Goal: Register for event/course

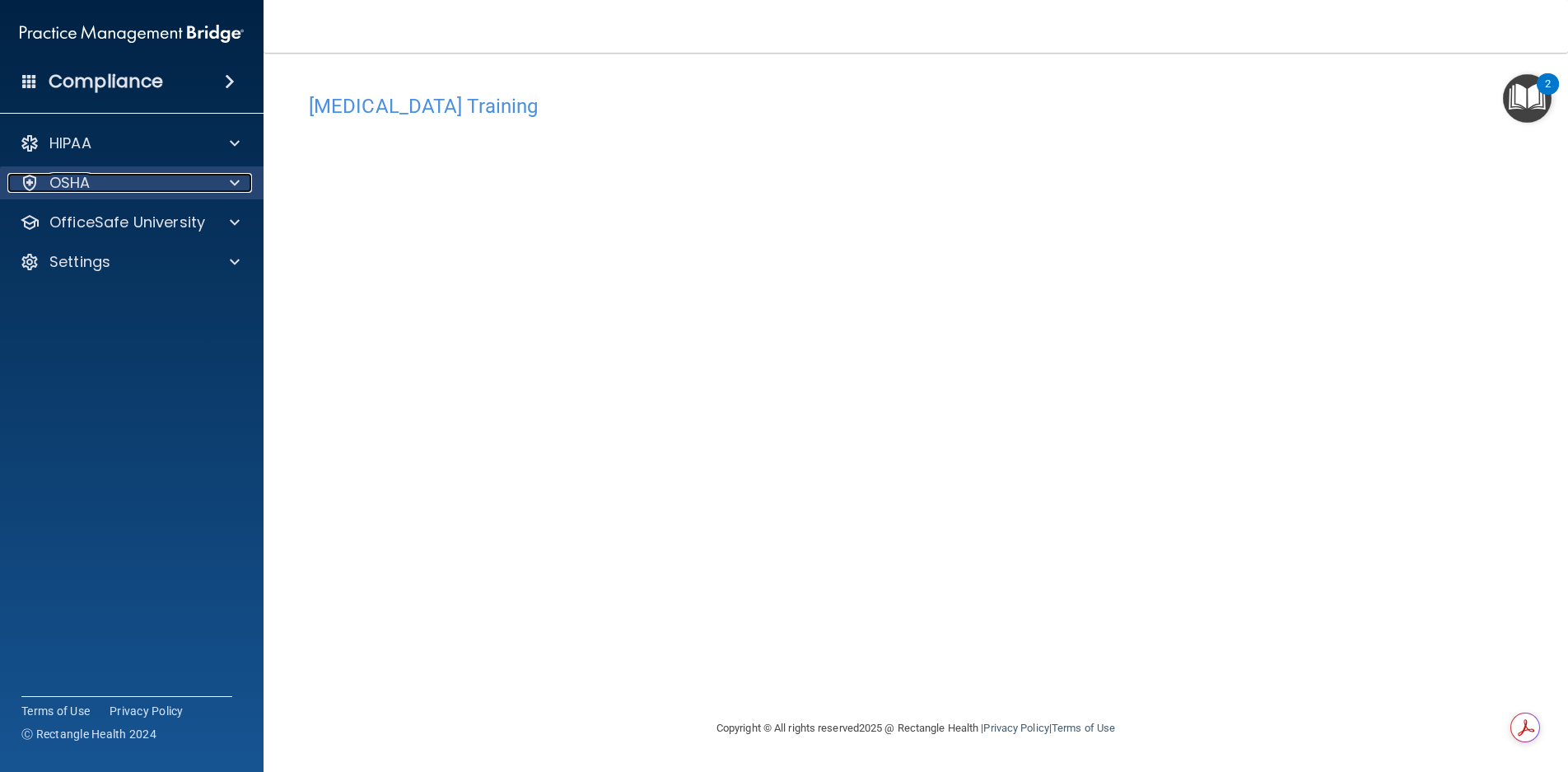
click at [238, 192] on span at bounding box center [234, 182] width 10 height 19
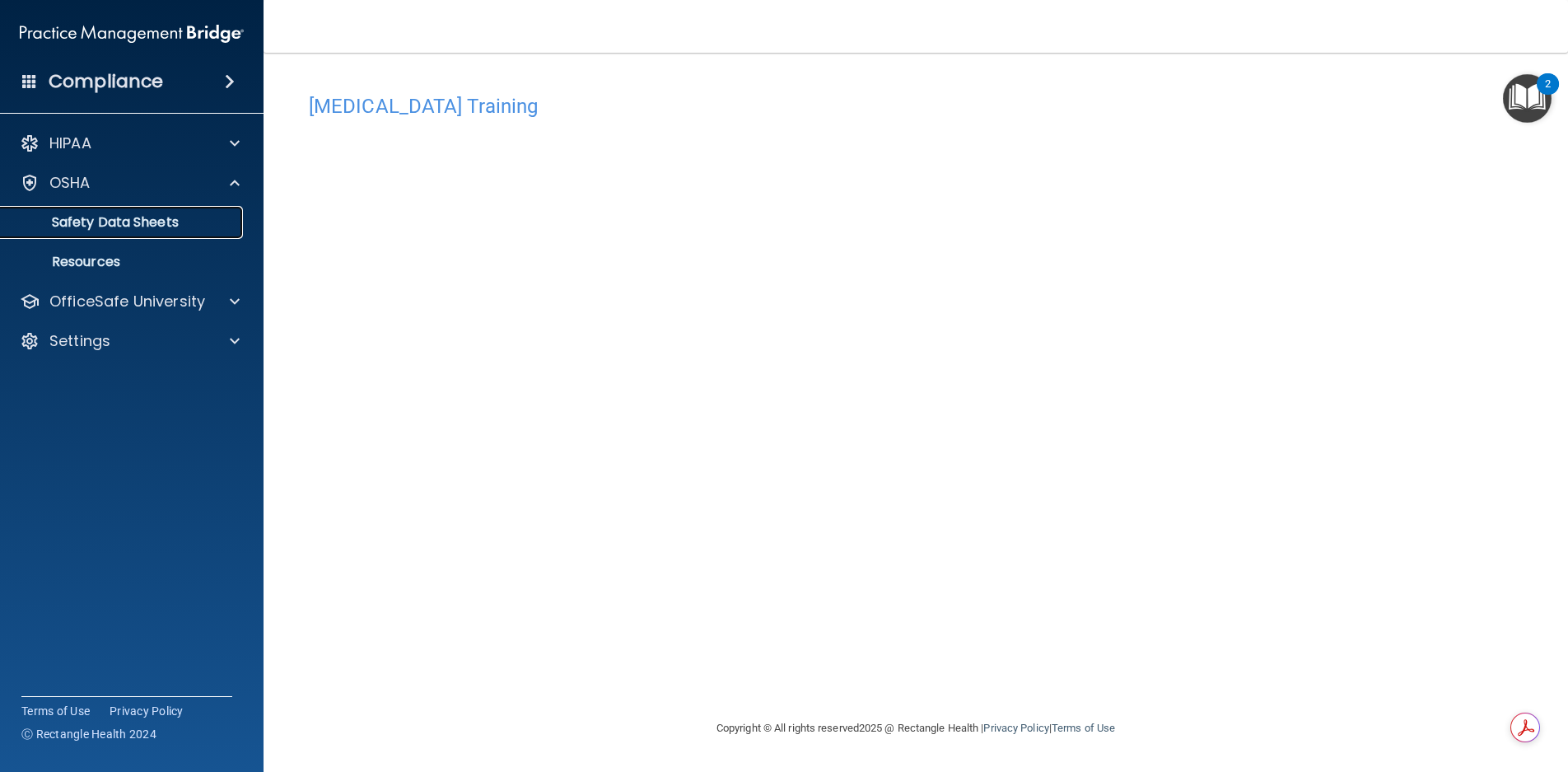
click at [220, 223] on p "Safety Data Sheets" at bounding box center [123, 222] width 225 height 17
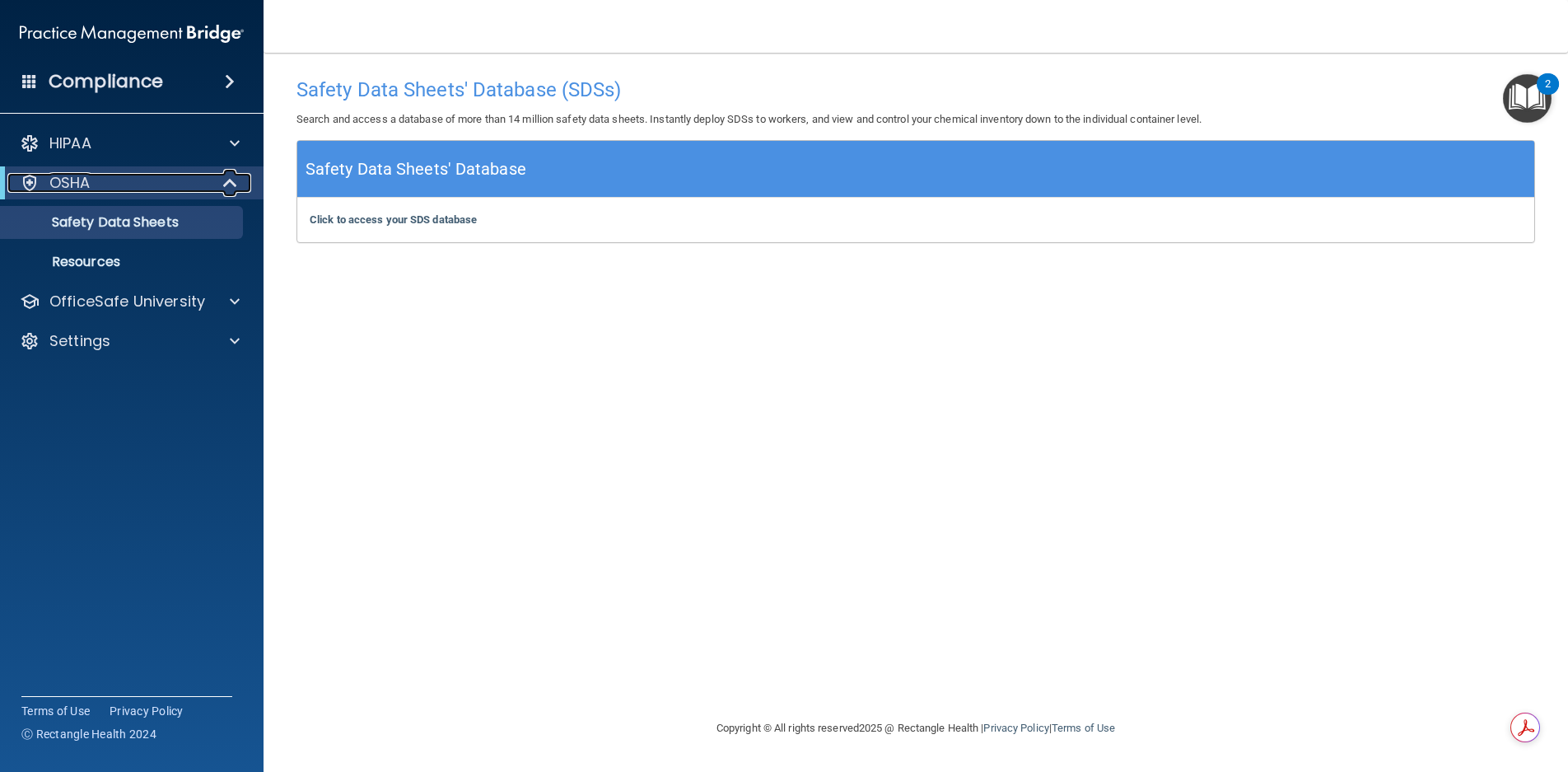
click at [225, 187] on span at bounding box center [231, 182] width 14 height 19
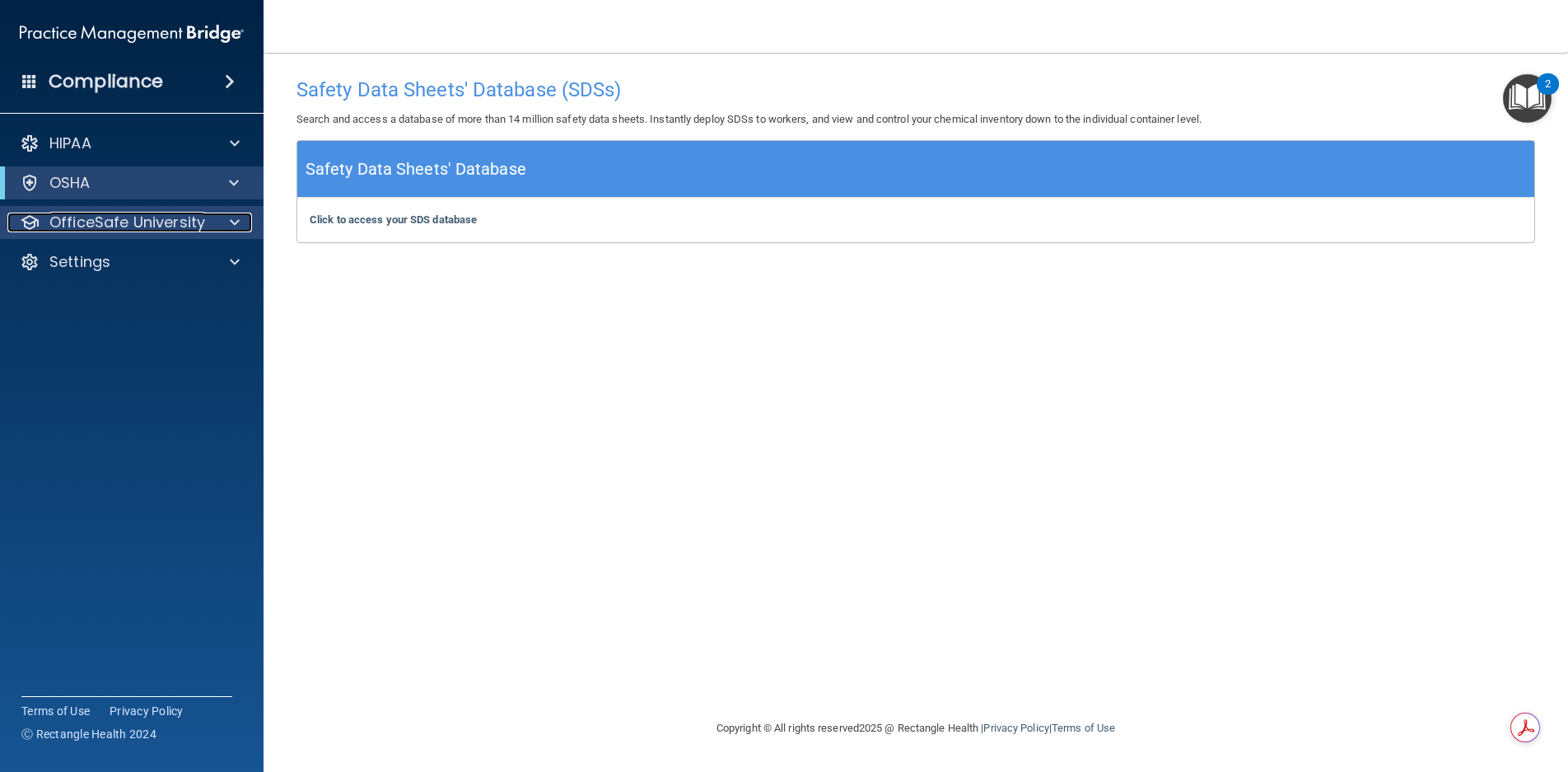
click at [223, 227] on div at bounding box center [232, 222] width 41 height 19
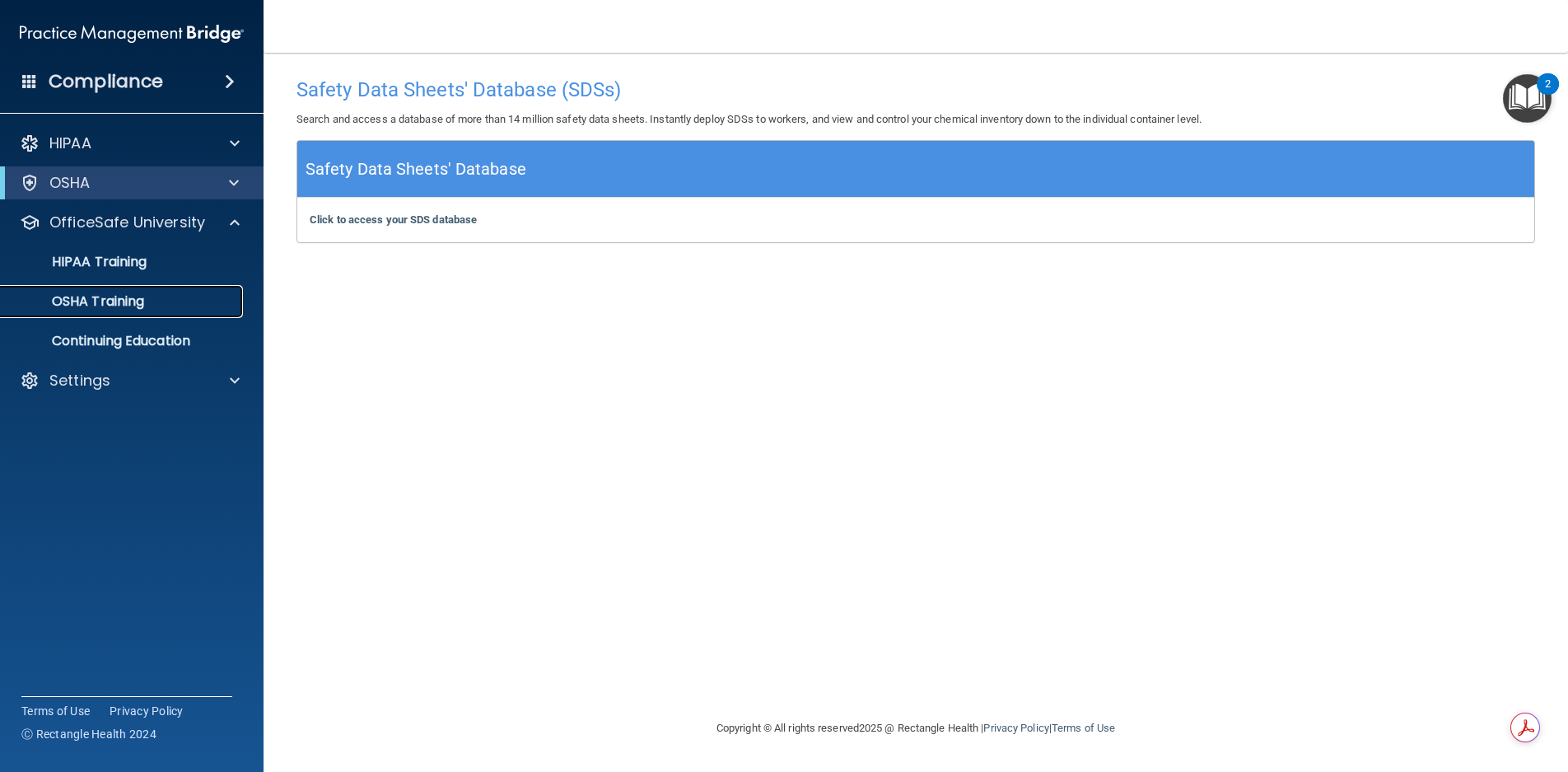
click at [146, 295] on div "OSHA Training" at bounding box center [123, 302] width 225 height 17
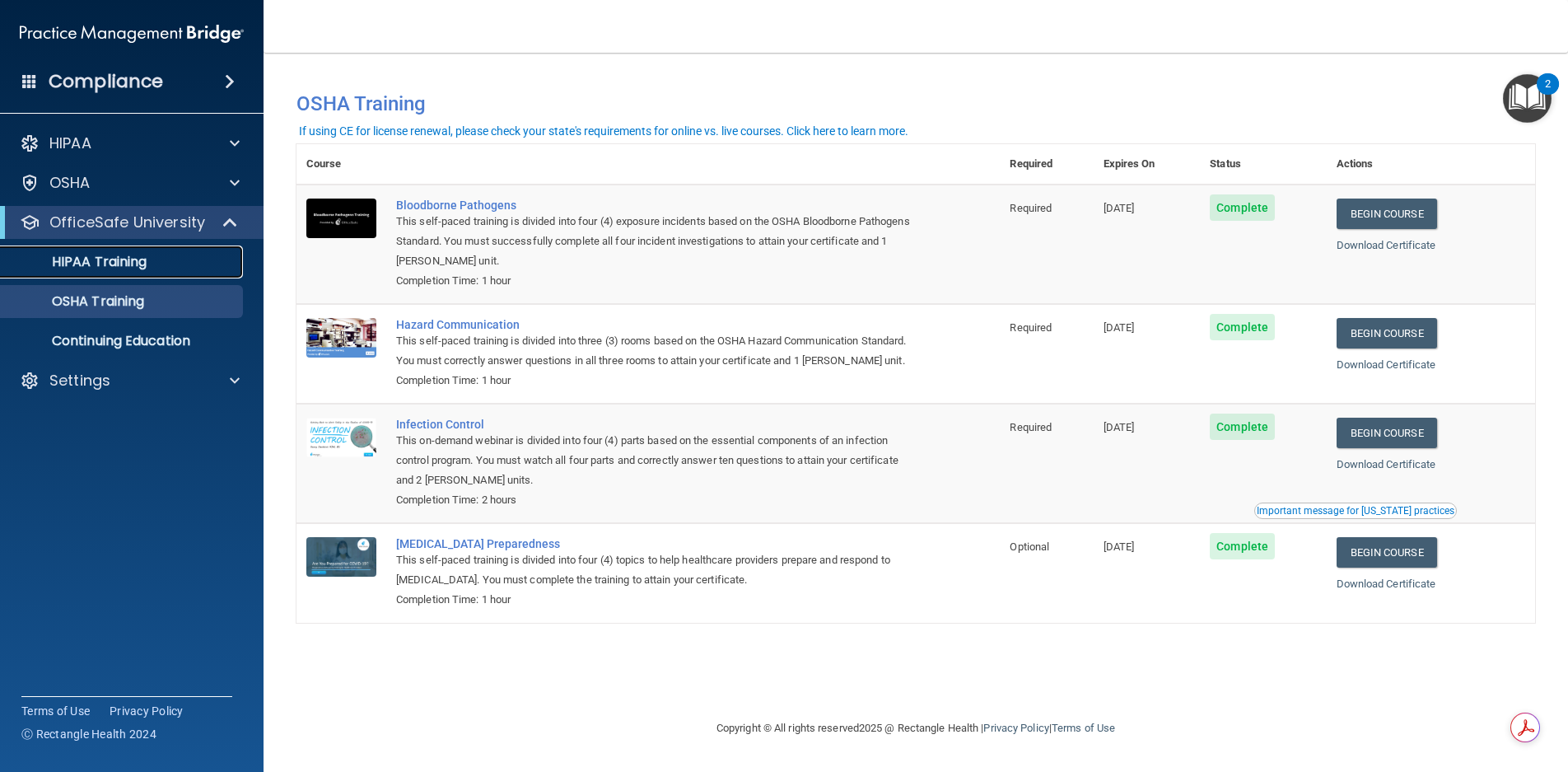
click at [87, 265] on p "HIPAA Training" at bounding box center [79, 262] width 136 height 17
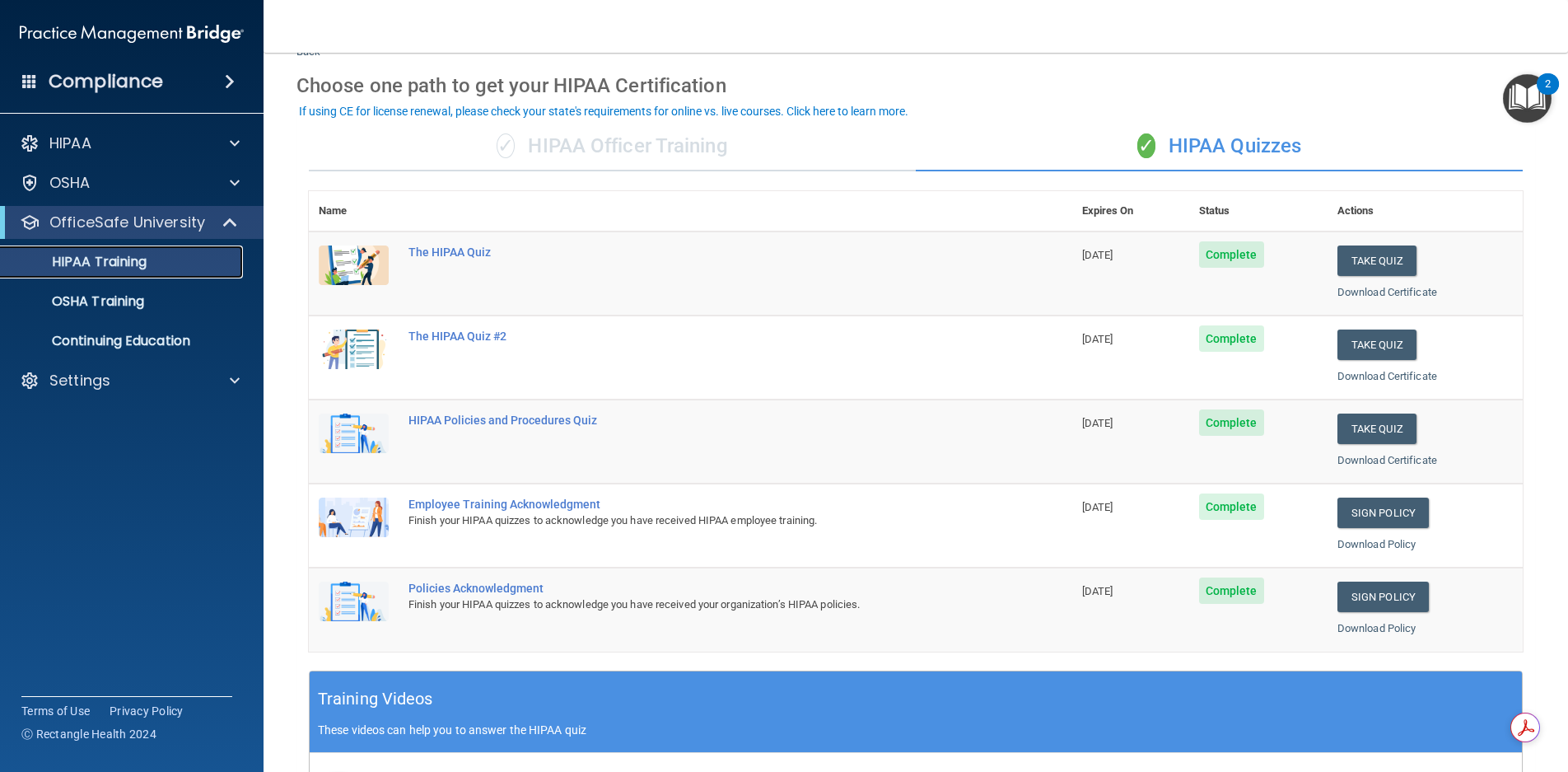
scroll to position [56, 0]
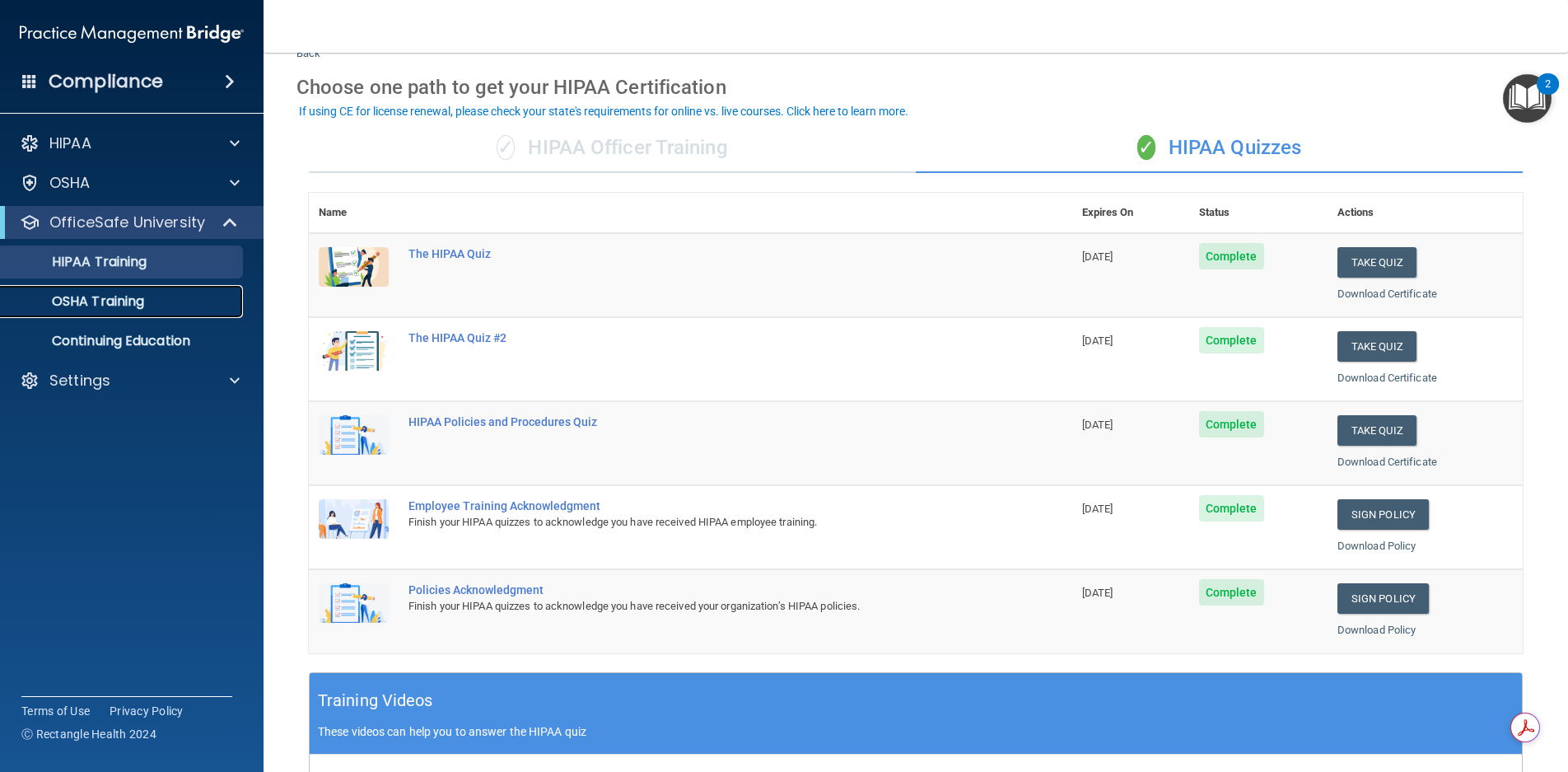
click at [175, 306] on div "OSHA Training" at bounding box center [123, 302] width 225 height 17
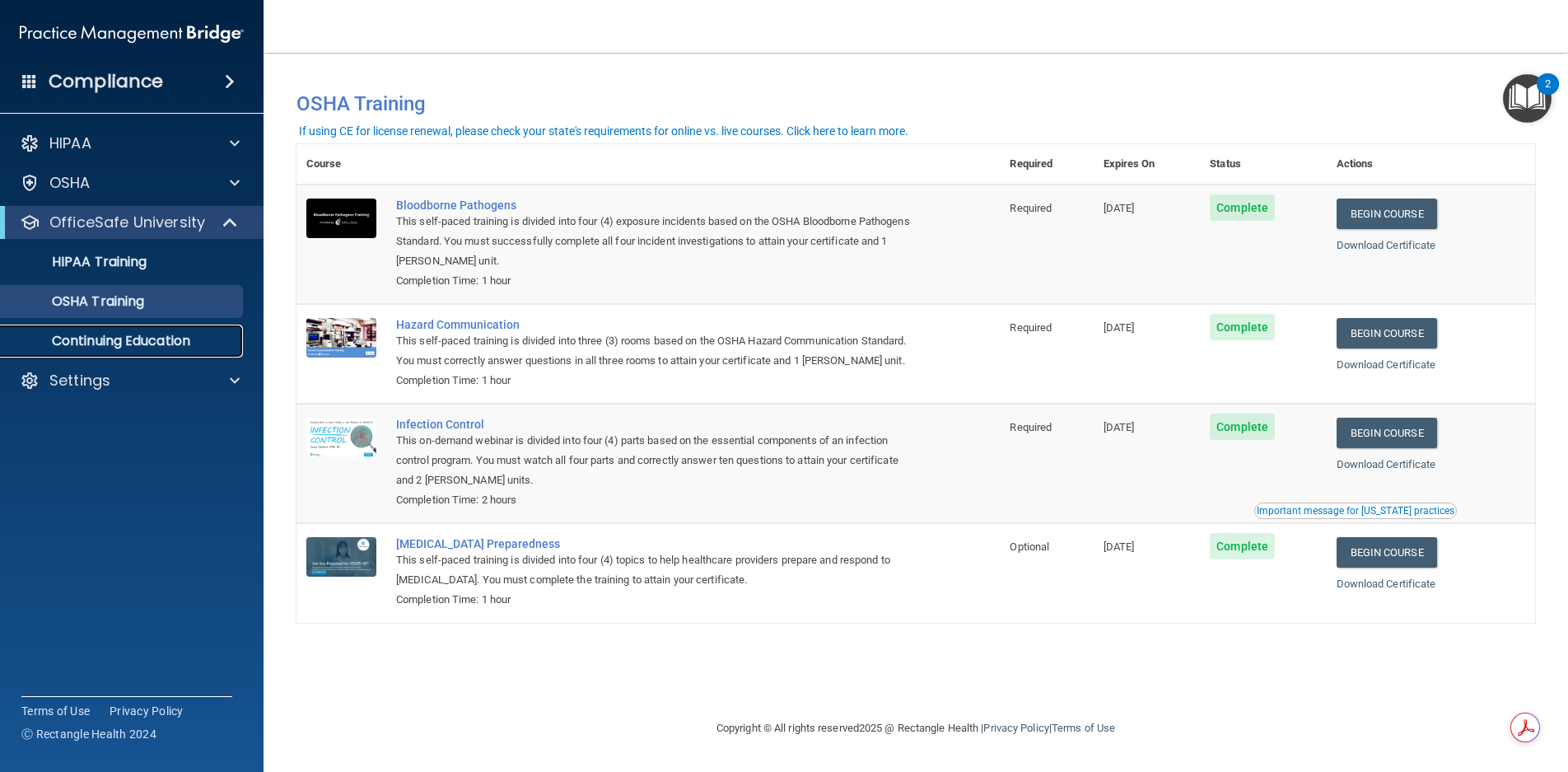
click at [196, 355] on link "Continuing Education" at bounding box center [113, 342] width 259 height 33
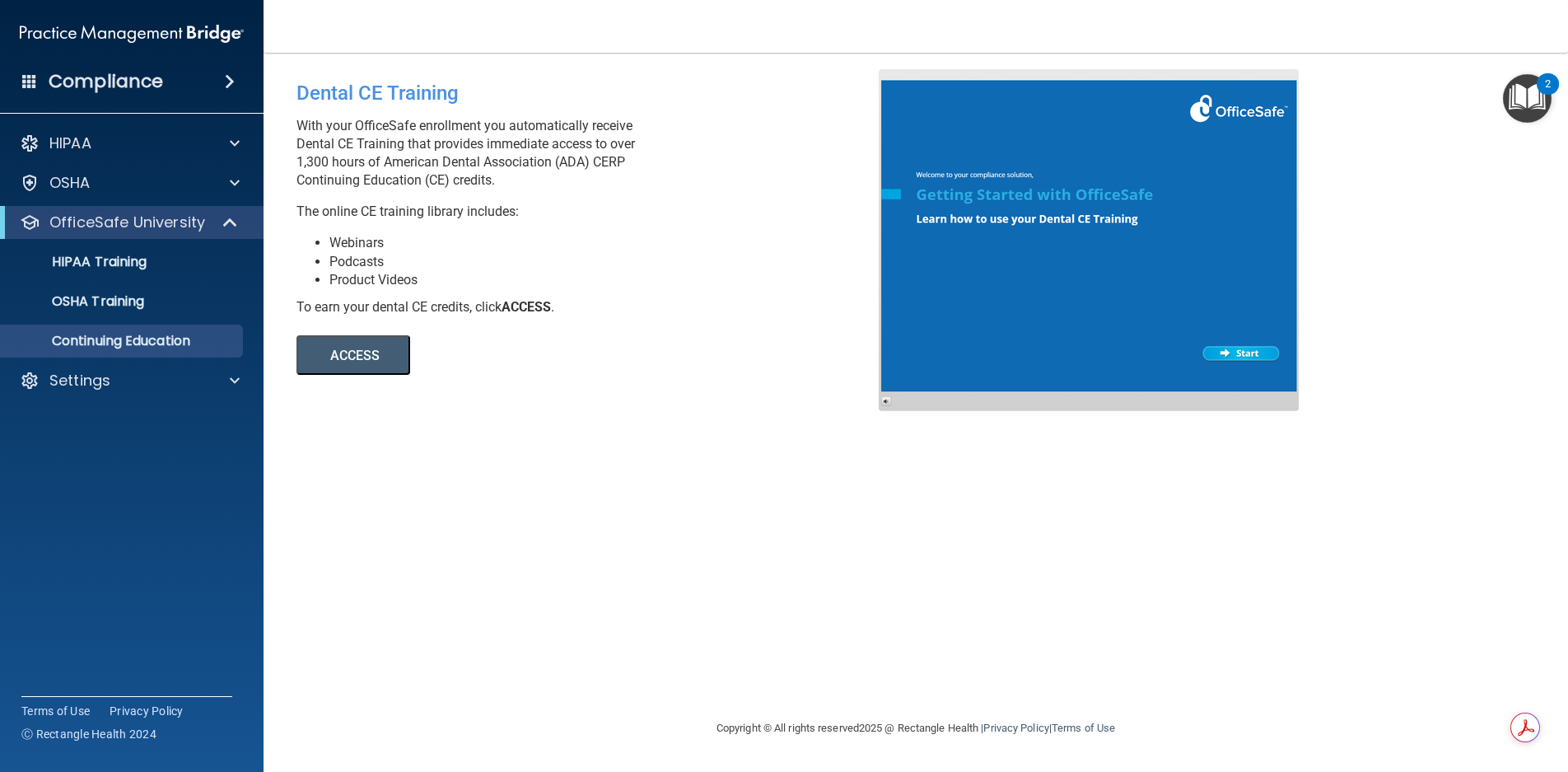
click at [1072, 551] on div "Dental CE Training With your OfficeSafe enrollment you automatically receive De…" at bounding box center [915, 385] width 1238 height 632
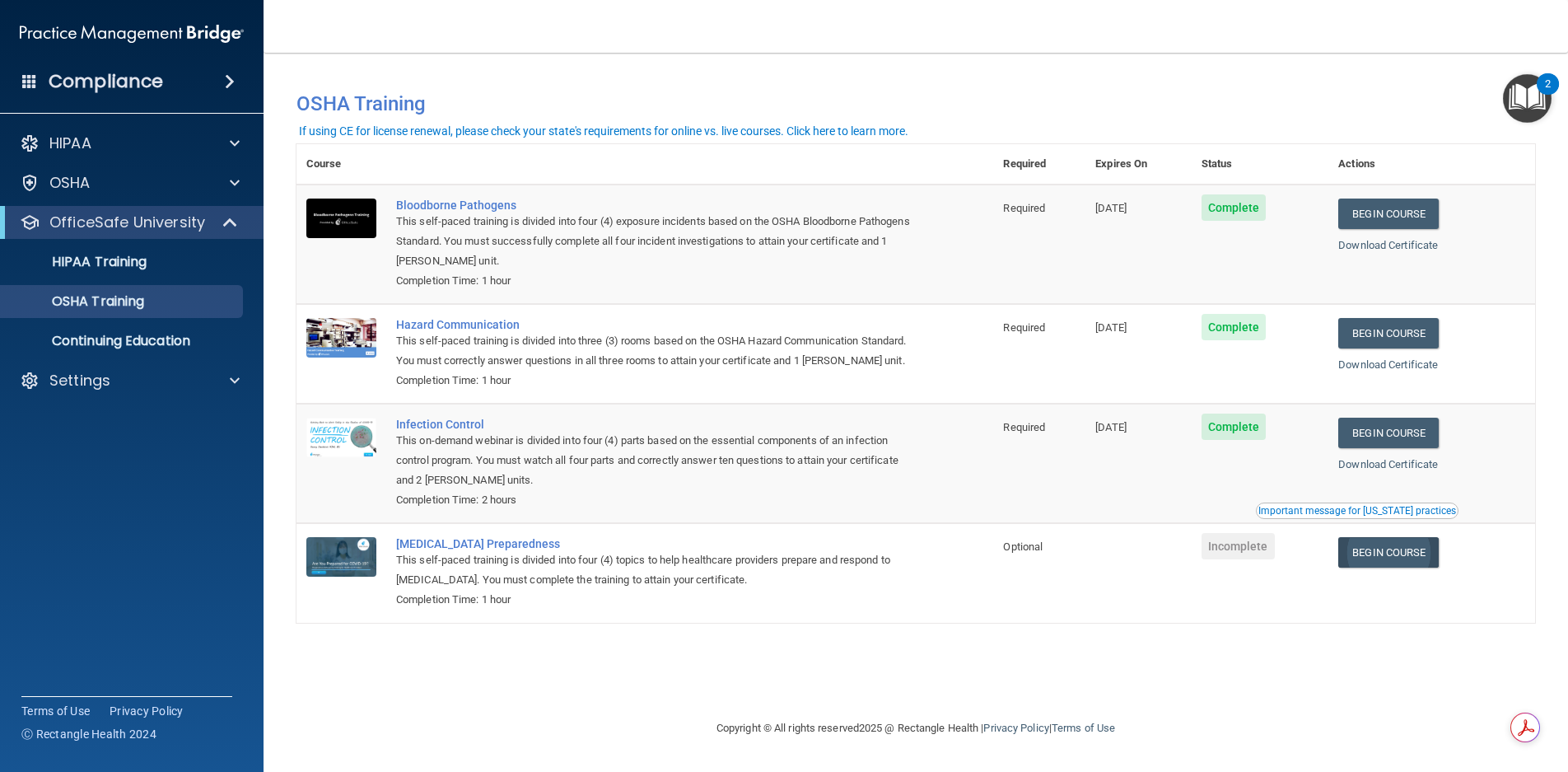
click at [1358, 567] on link "Begin Course" at bounding box center [1388, 552] width 101 height 31
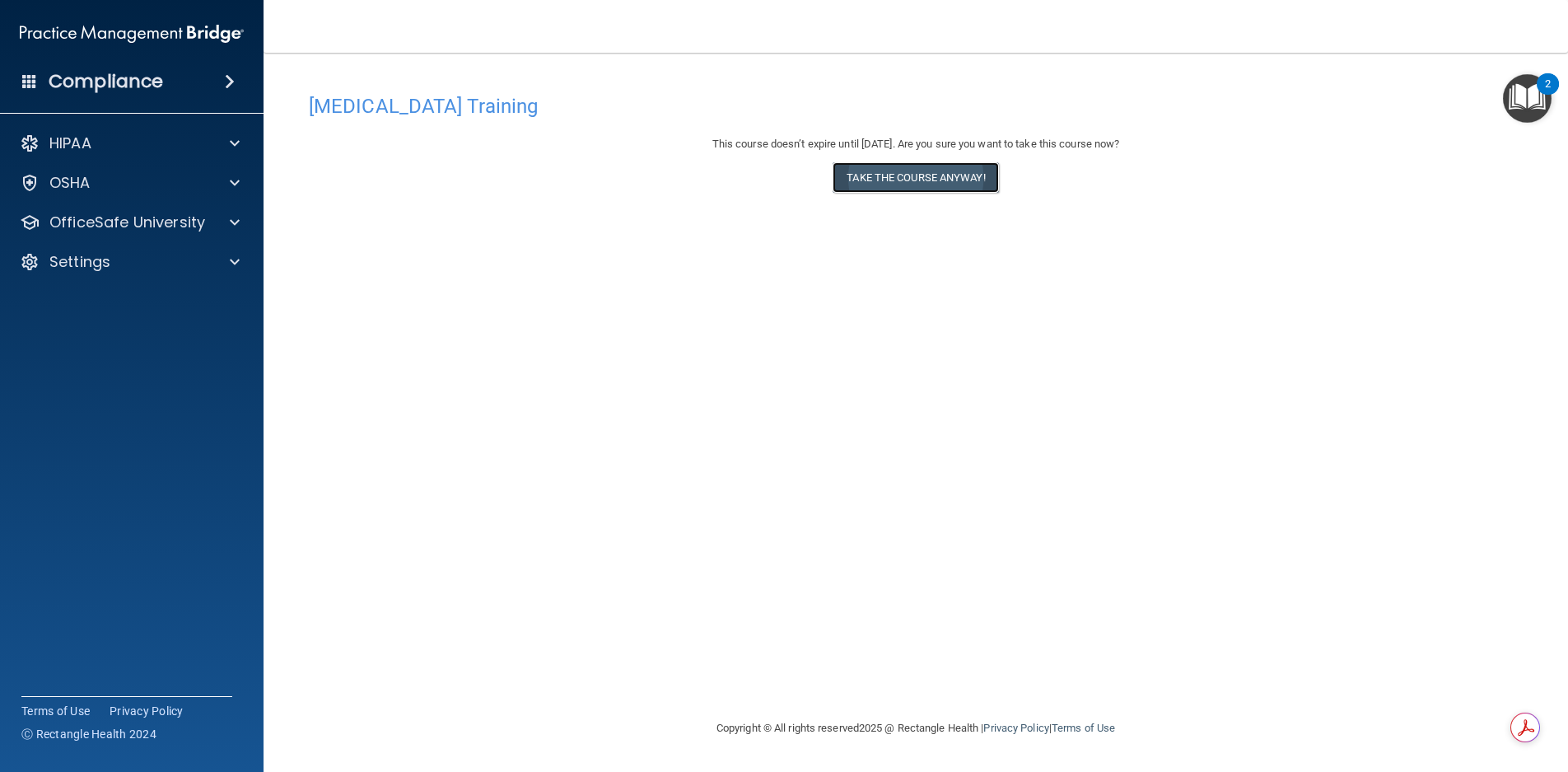
click at [898, 178] on button "Take the course anyway!" at bounding box center [915, 177] width 166 height 31
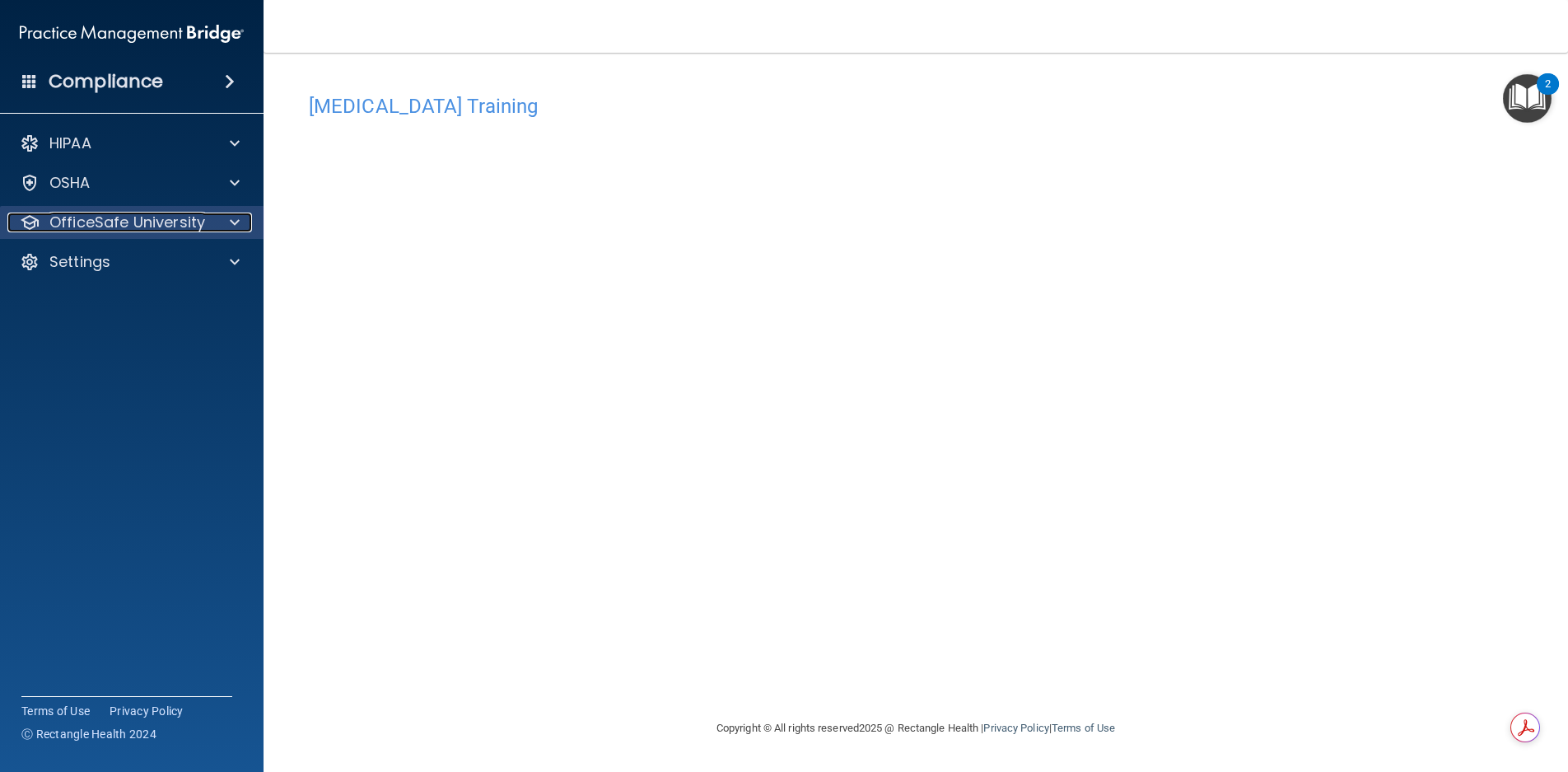
click at [225, 223] on div at bounding box center [232, 222] width 41 height 19
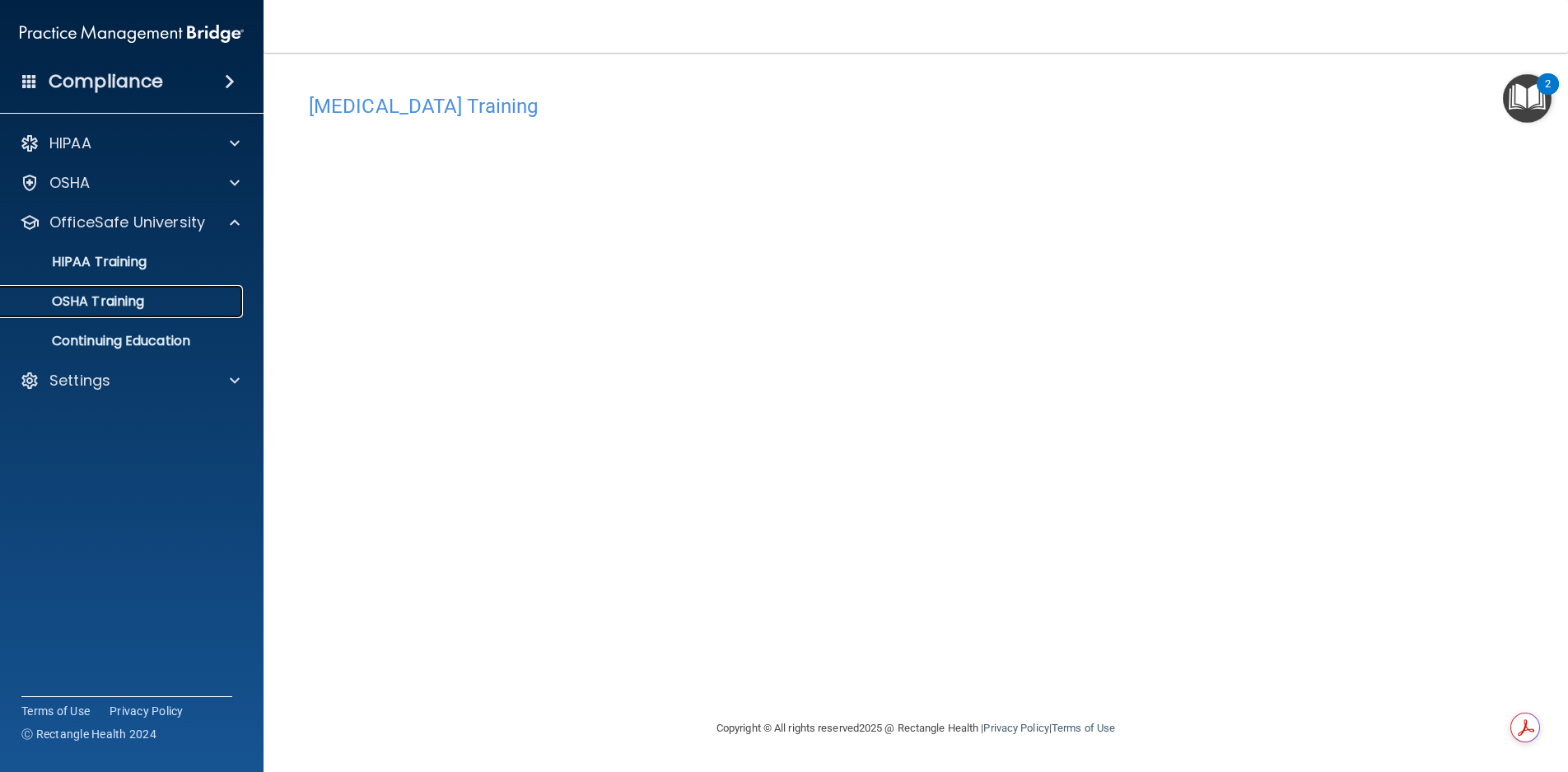
click at [138, 303] on p "OSHA Training" at bounding box center [78, 302] width 133 height 17
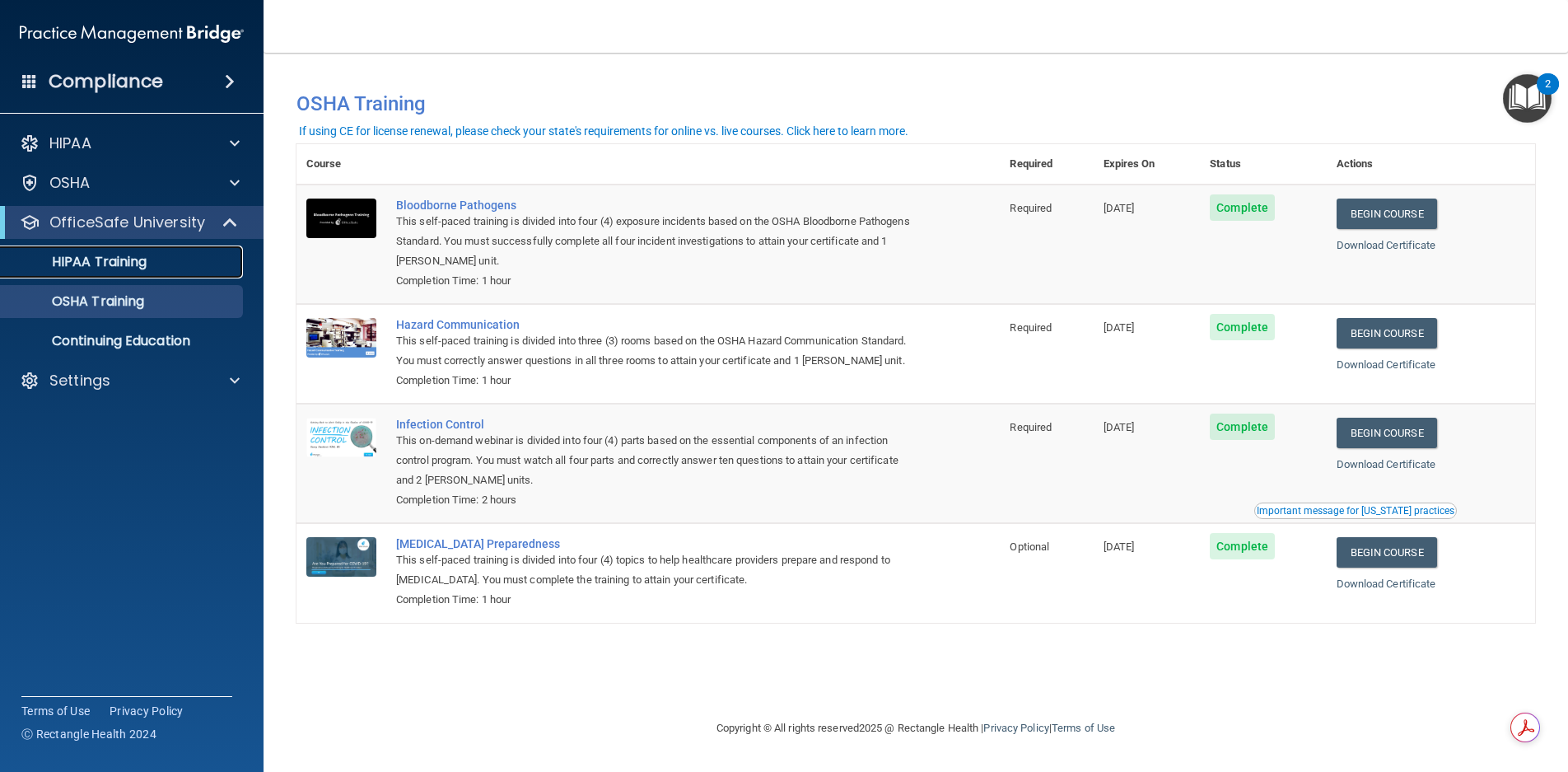
click at [126, 268] on p "HIPAA Training" at bounding box center [79, 262] width 136 height 17
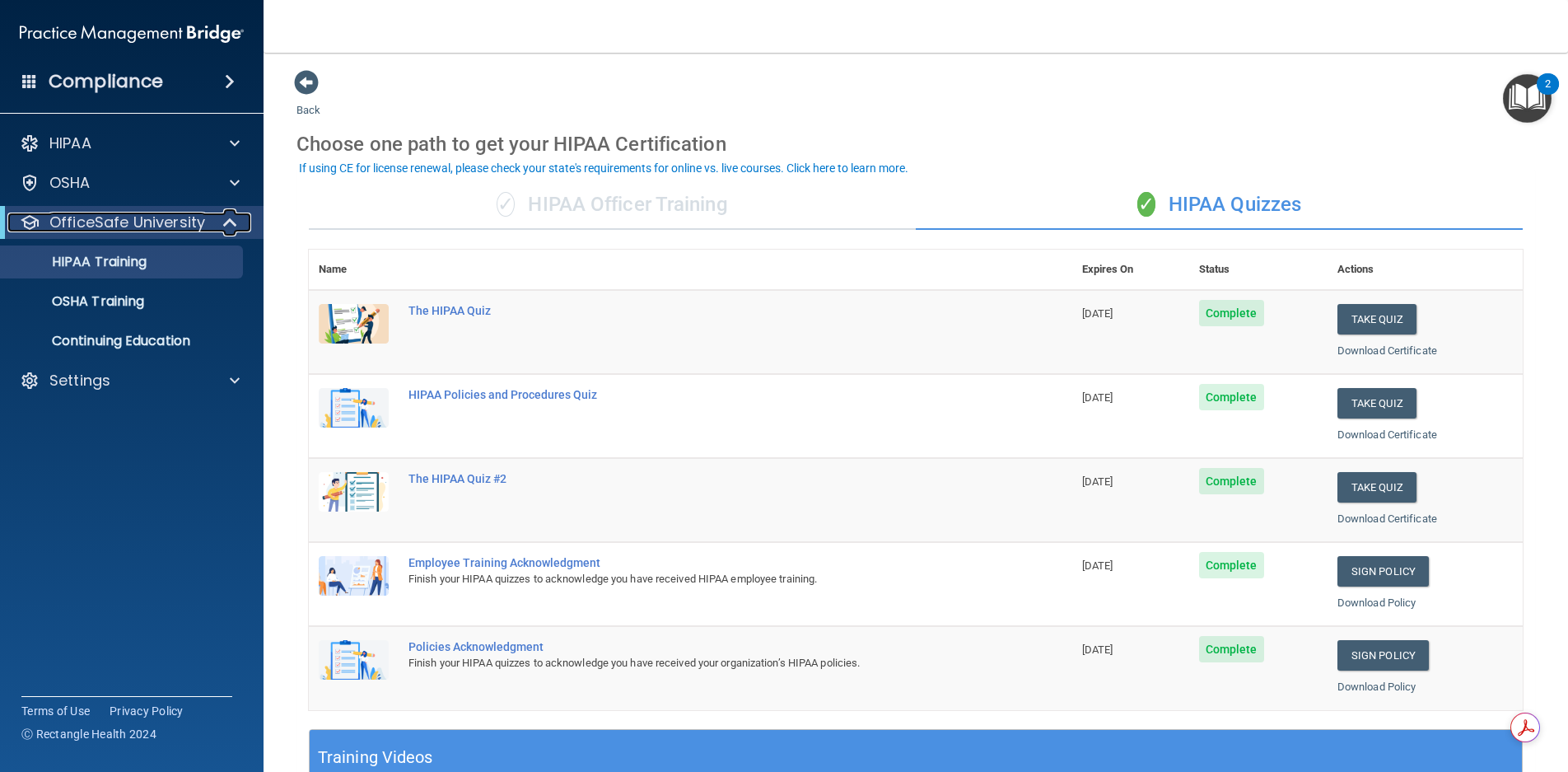
click at [235, 226] on span at bounding box center [231, 222] width 14 height 19
